Goal: Information Seeking & Learning: Learn about a topic

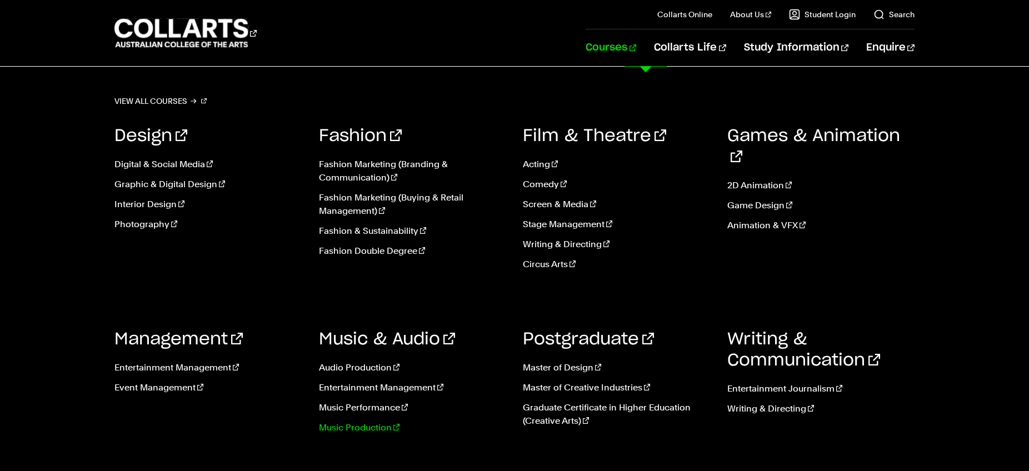
scroll to position [340, 0]
click at [547, 268] on link "Circus Arts" at bounding box center [617, 264] width 188 height 13
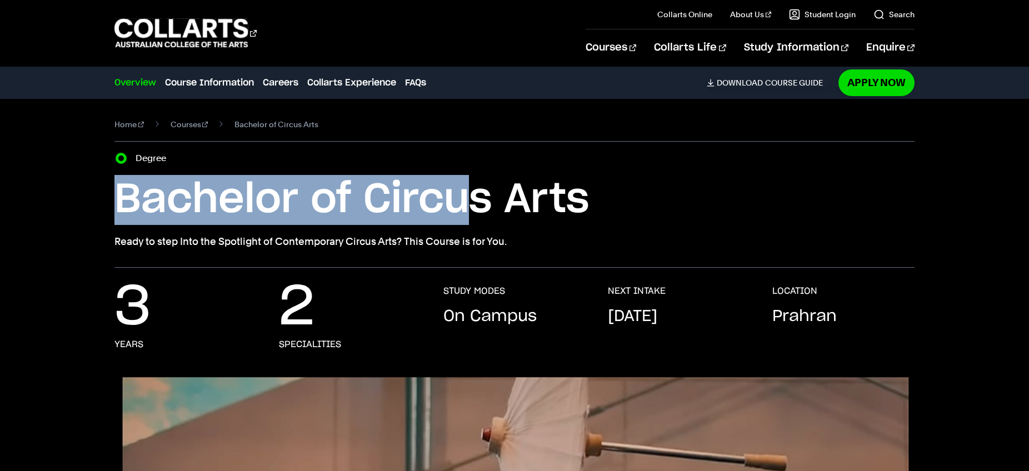
drag, startPoint x: 191, startPoint y: 219, endPoint x: 518, endPoint y: 220, distance: 327.3
click at [507, 221] on h1 "Bachelor of Circus Arts" at bounding box center [514, 200] width 800 height 50
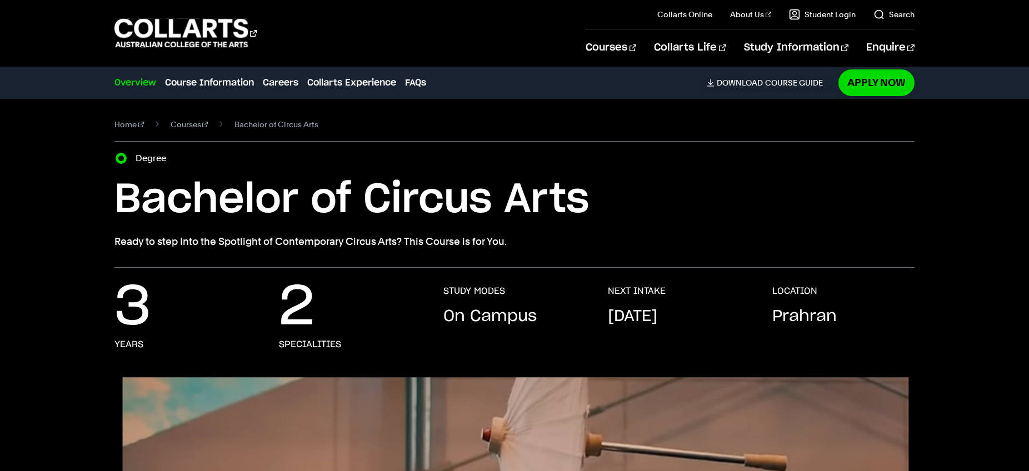
click at [520, 219] on h1 "Bachelor of Circus Arts" at bounding box center [514, 200] width 800 height 50
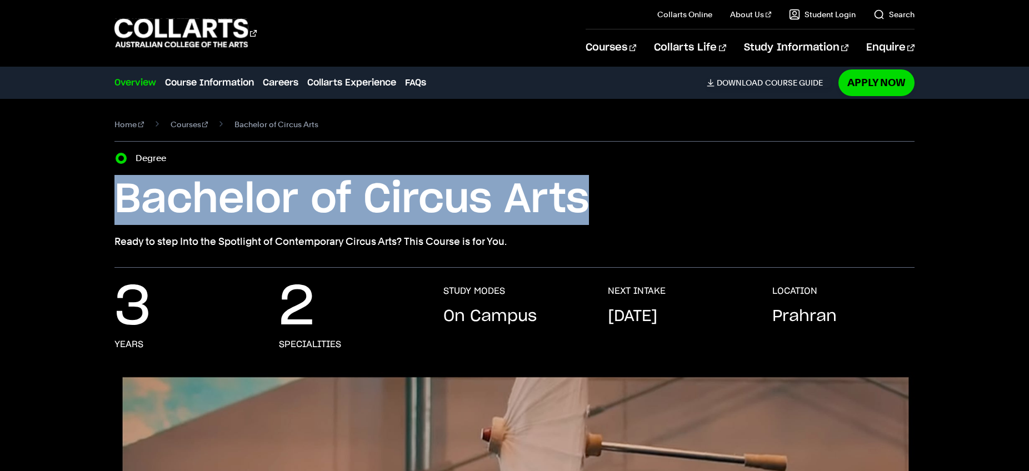
drag, startPoint x: 124, startPoint y: 206, endPoint x: 650, endPoint y: 197, distance: 525.8
click at [650, 197] on h1 "Bachelor of Circus Arts" at bounding box center [514, 200] width 800 height 50
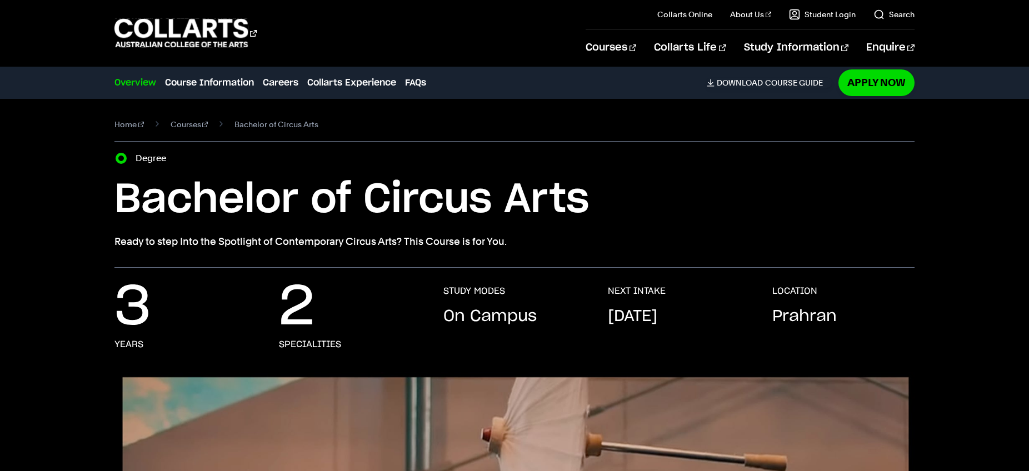
click at [363, 218] on h1 "Bachelor of Circus Arts" at bounding box center [514, 200] width 800 height 50
